Goal: Communication & Community: Answer question/provide support

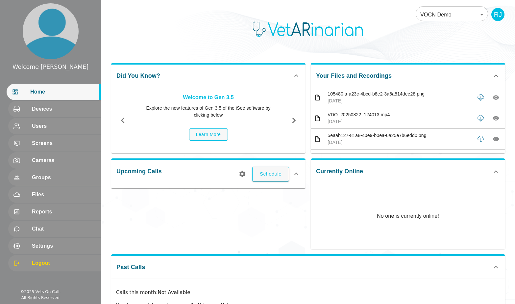
click at [468, 17] on body "Welcome [PERSON_NAME] Home Devices Users Screens Cameras Groups Files Reports C…" at bounding box center [257, 170] width 515 height 341
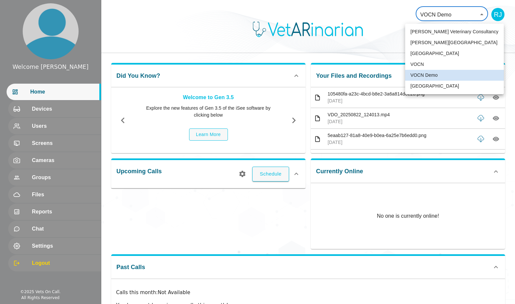
click at [433, 86] on li "[GEOGRAPHIC_DATA]" at bounding box center [454, 86] width 99 height 11
type input "136"
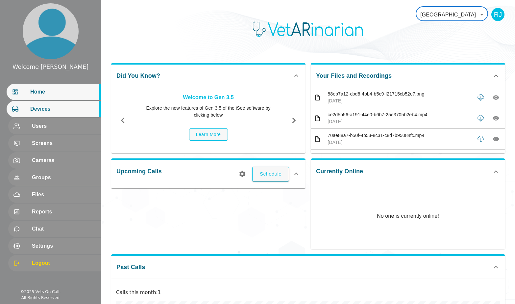
click at [44, 113] on span "Devices" at bounding box center [62, 109] width 65 height 8
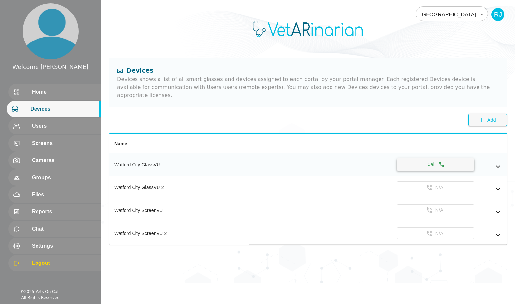
click at [429, 159] on button "Call" at bounding box center [436, 164] width 78 height 12
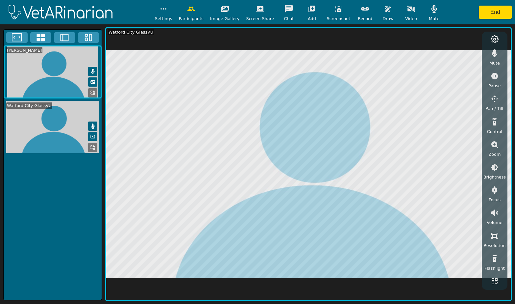
click at [492, 212] on icon "button" at bounding box center [494, 213] width 7 height 6
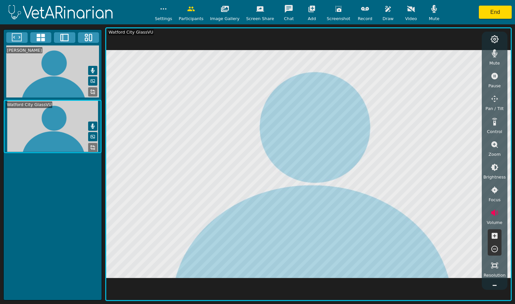
click at [493, 234] on icon "button" at bounding box center [495, 236] width 6 height 6
click at [493, 235] on icon "button" at bounding box center [495, 236] width 8 height 8
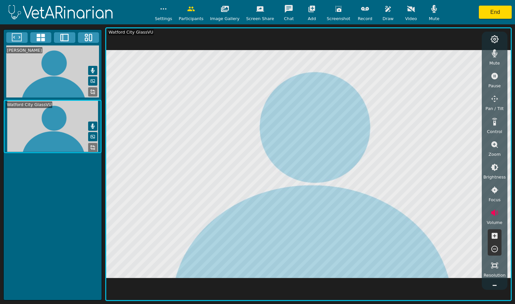
click at [493, 235] on icon "button" at bounding box center [495, 236] width 8 height 8
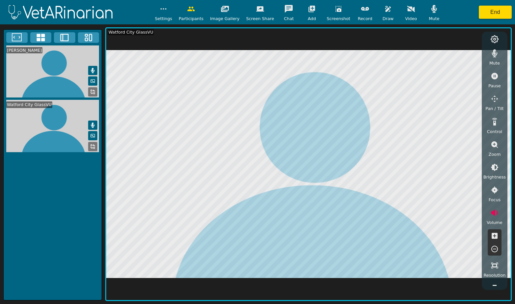
click at [493, 235] on icon "button" at bounding box center [495, 236] width 8 height 8
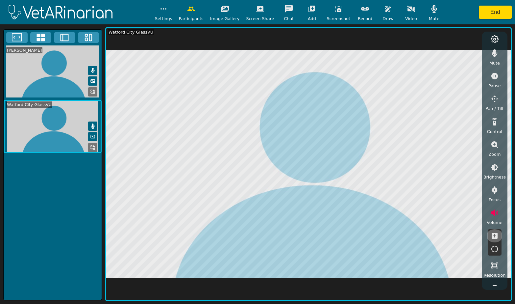
click at [493, 235] on icon "button" at bounding box center [495, 236] width 8 height 8
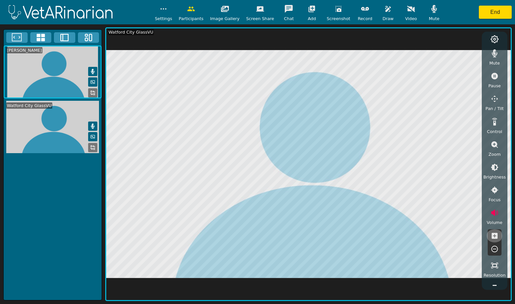
click at [493, 235] on icon "button" at bounding box center [495, 236] width 8 height 8
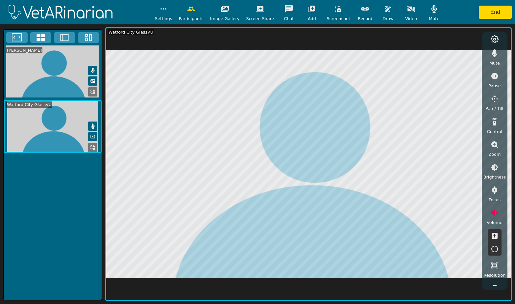
click at [493, 235] on icon "button" at bounding box center [495, 236] width 8 height 8
